Goal: Transaction & Acquisition: Subscribe to service/newsletter

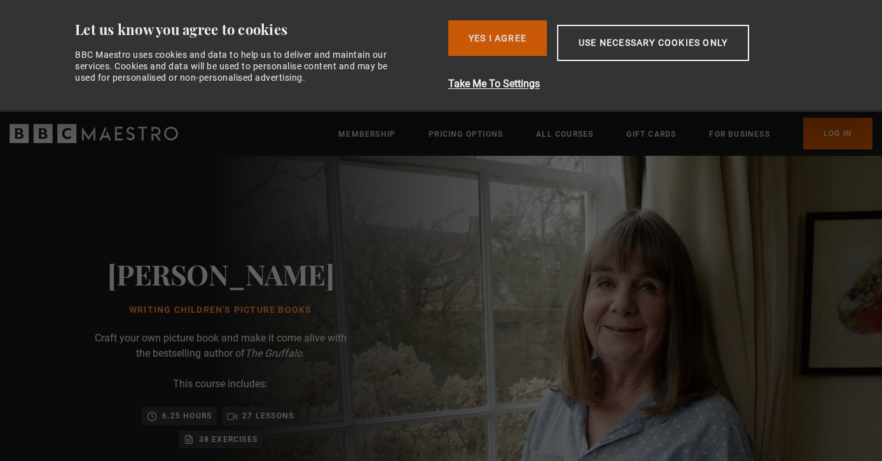
click at [487, 38] on button "Yes I Agree" at bounding box center [497, 38] width 99 height 36
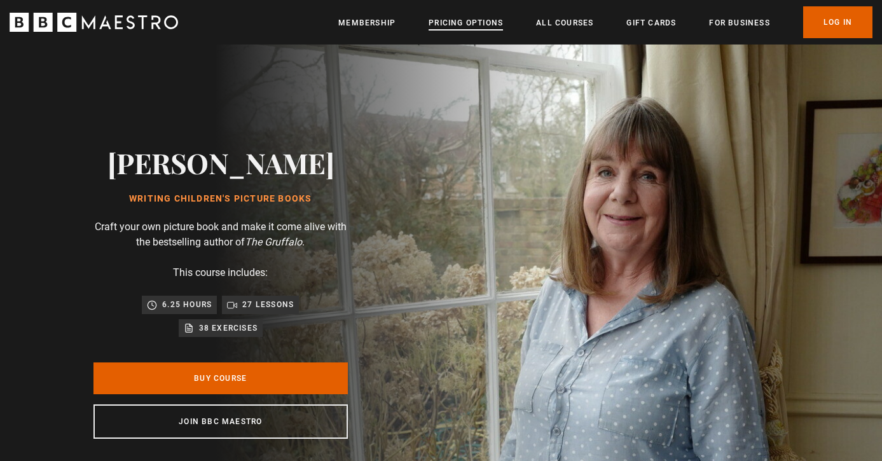
click at [452, 22] on link "Pricing Options" at bounding box center [465, 23] width 74 height 13
